Goal: Information Seeking & Learning: Check status

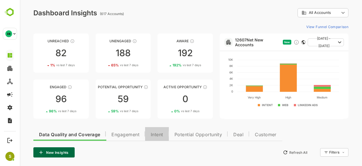
click at [166, 134] on button "Intent" at bounding box center [157, 134] width 24 height 14
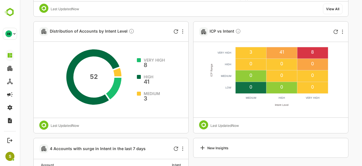
scroll to position [264, 0]
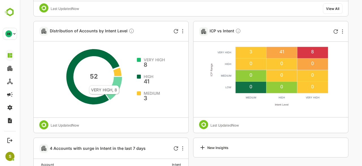
click at [119, 82] on icon at bounding box center [113, 88] width 17 height 23
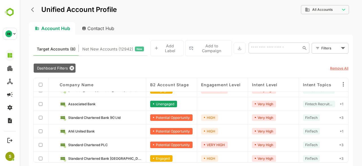
scroll to position [0, 0]
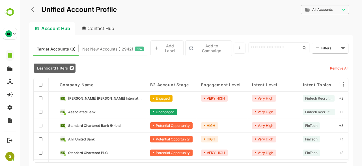
click at [125, 112] on div "Associated Bank" at bounding box center [101, 112] width 91 height 14
click at [84, 110] on span "Associated Bank" at bounding box center [81, 112] width 27 height 4
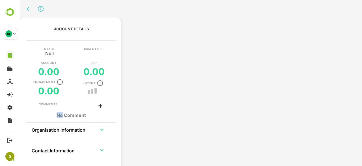
click at [84, 108] on div "Comments" at bounding box center [71, 105] width 65 height 7
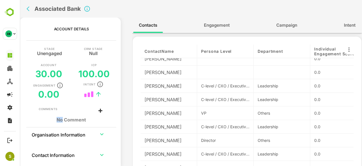
scroll to position [31, 0]
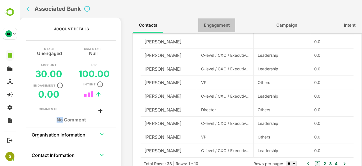
click at [214, 25] on span "Engagement" at bounding box center [217, 25] width 26 height 7
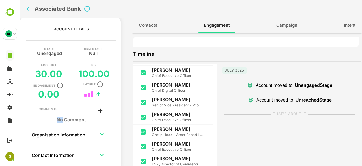
scroll to position [0, 0]
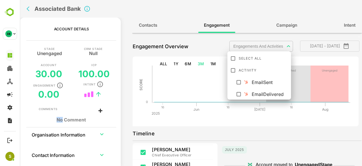
click at [273, 47] on body "**********" at bounding box center [191, 83] width 343 height 166
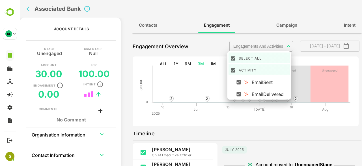
click at [245, 127] on div at bounding box center [191, 83] width 343 height 166
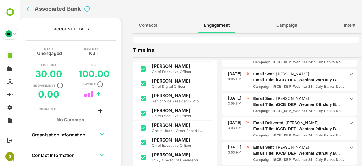
scroll to position [551, 0]
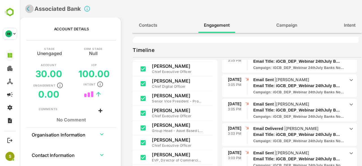
click at [30, 7] on icon "back" at bounding box center [30, 9] width 6 height 6
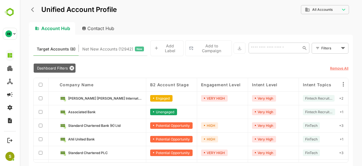
click at [108, 108] on link "Associated Bank" at bounding box center [105, 111] width 74 height 6
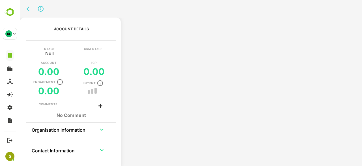
click at [108, 108] on div "Account Details Stage Null CRM Stage Account 0.00 ICP 0.00 Engagement 0.00 Inte…" at bounding box center [71, 92] width 99 height 148
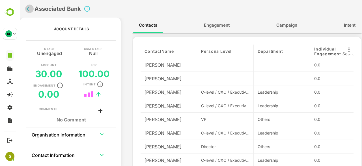
click at [31, 9] on icon "back" at bounding box center [30, 9] width 6 height 6
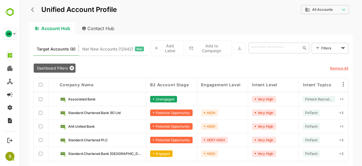
scroll to position [24, 0]
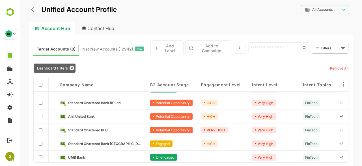
click at [129, 141] on link "Standard Chartered Bank [GEOGRAPHIC_DATA]" at bounding box center [105, 143] width 74 height 6
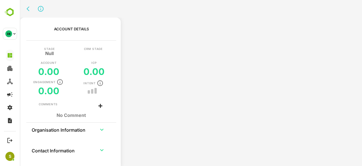
click at [129, 141] on div "Account Details Stage Null CRM Stage Account 0.00 ICP 0.00 Engagement 0.00 Inte…" at bounding box center [191, 94] width 343 height 152
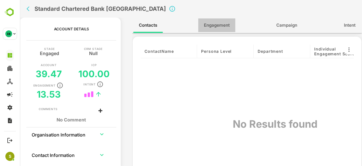
click at [223, 27] on span "Engagement" at bounding box center [217, 25] width 26 height 7
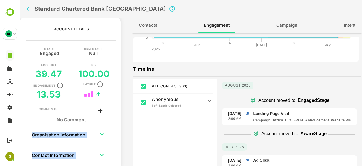
scroll to position [92, 0]
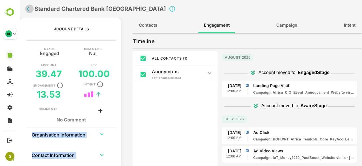
click at [27, 9] on icon "back" at bounding box center [30, 9] width 6 height 6
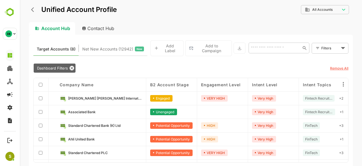
click at [125, 125] on link "Standard Chartered Bank (K) Ltd" at bounding box center [105, 125] width 74 height 6
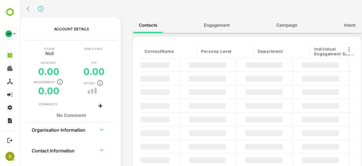
click at [125, 125] on div "Account Details Stage Null CRM Stage Account 0.00 ICP 0.00 Engagement 0.00 Inte…" at bounding box center [191, 94] width 343 height 152
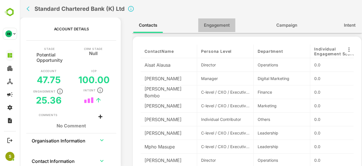
click at [222, 31] on button "Engagement" at bounding box center [216, 25] width 37 height 14
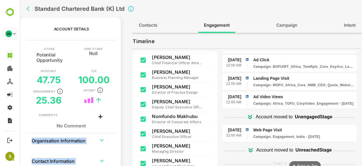
scroll to position [204, 0]
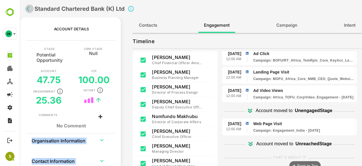
click at [26, 7] on button "back" at bounding box center [29, 9] width 8 height 8
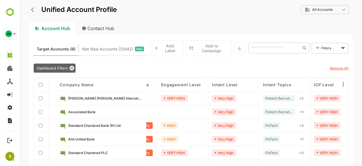
scroll to position [0, 0]
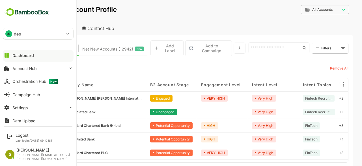
click at [30, 53] on div "Dashboard" at bounding box center [23, 55] width 22 height 5
click at [24, 55] on div "Dashboard" at bounding box center [23, 55] width 22 height 5
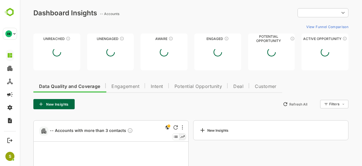
type input "**********"
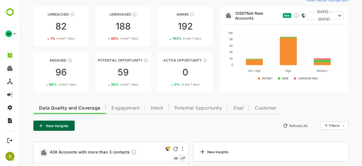
scroll to position [34, 0]
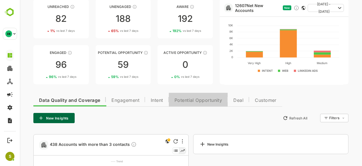
click at [196, 95] on button "Potential Opportunity" at bounding box center [198, 100] width 59 height 14
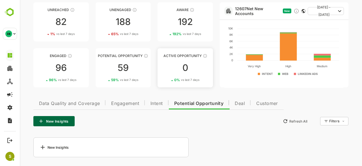
scroll to position [0, 0]
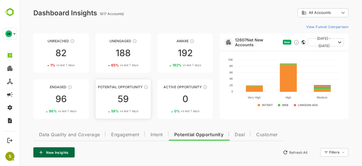
click at [136, 98] on div "59" at bounding box center [123, 98] width 55 height 9
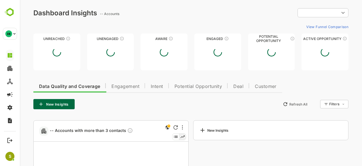
type input "**********"
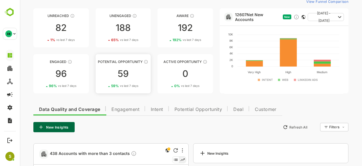
scroll to position [33, 0]
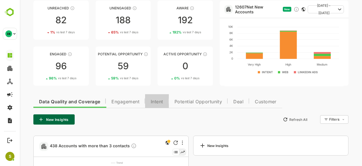
click at [159, 102] on span "Intent" at bounding box center [157, 101] width 12 height 5
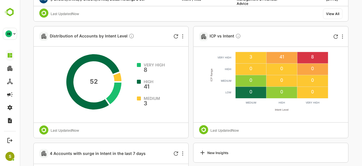
scroll to position [259, 0]
